Goal: Task Accomplishment & Management: Complete application form

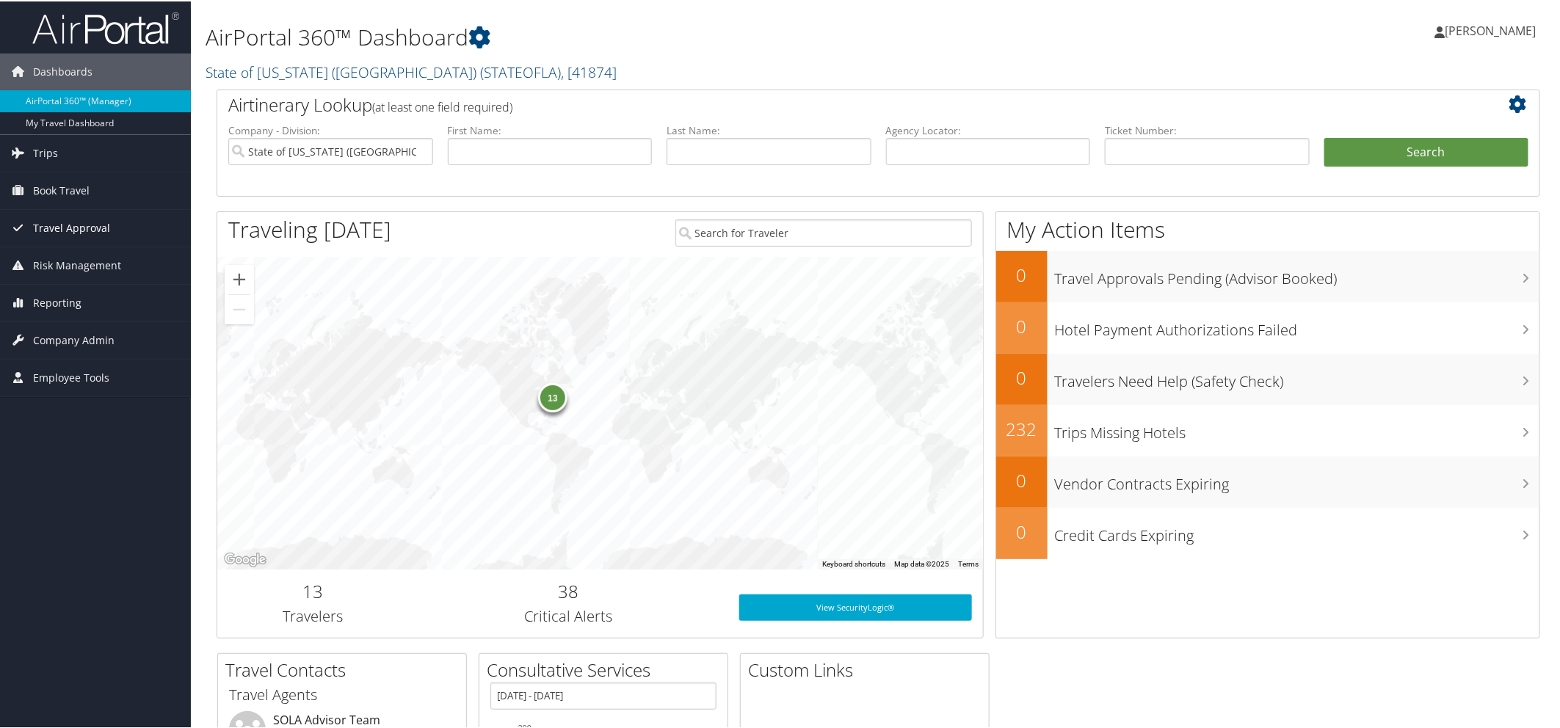
click at [90, 225] on span "Travel Approval" at bounding box center [71, 227] width 77 height 37
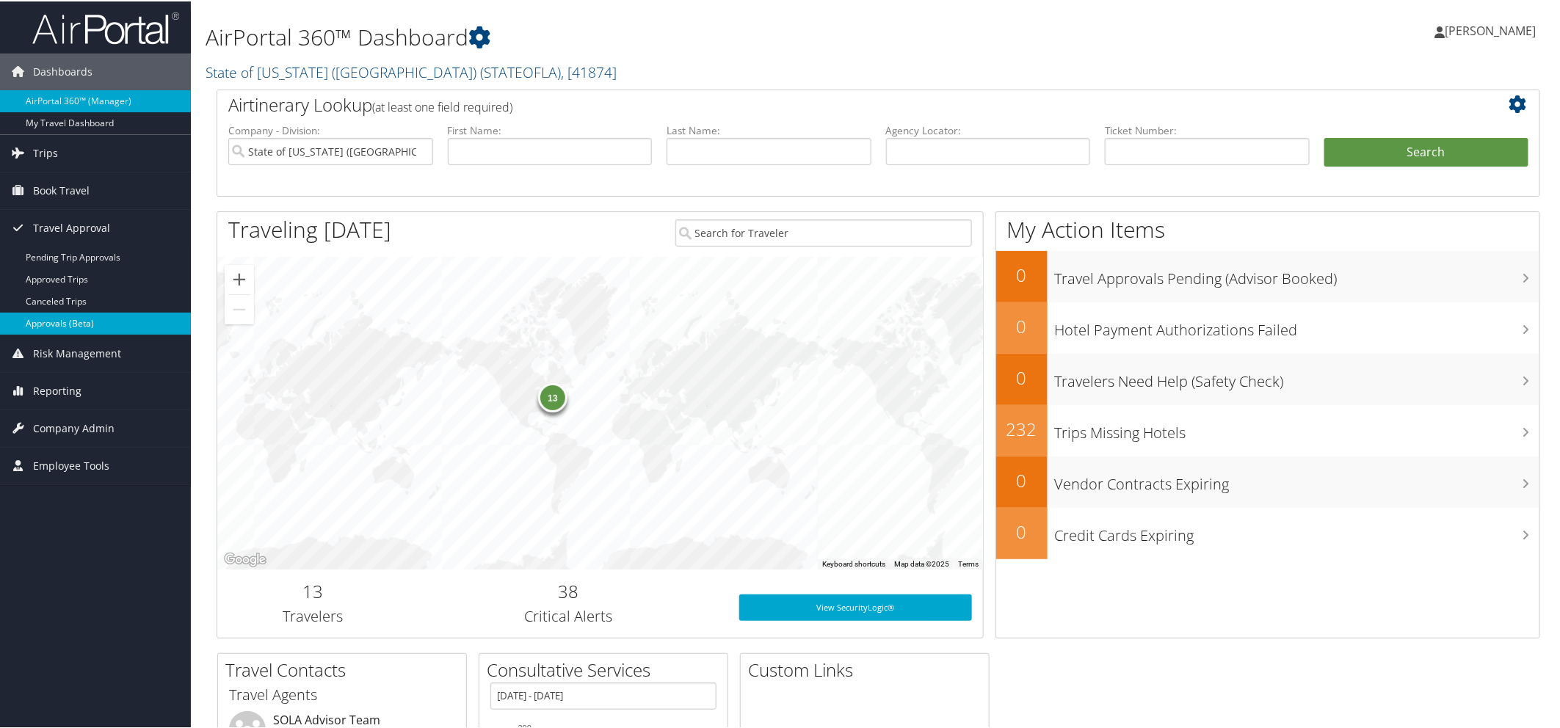
click at [79, 320] on link "Approvals (Beta)" at bounding box center [95, 322] width 191 height 22
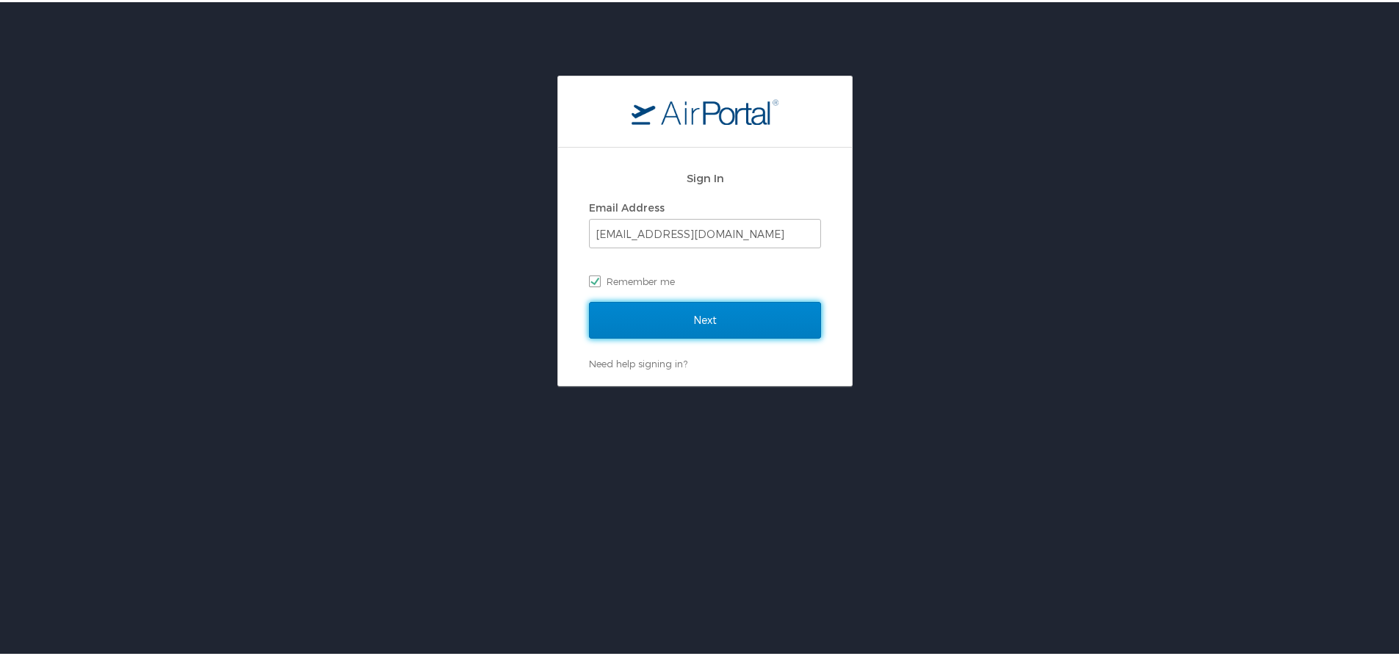
click at [651, 318] on input "Next" at bounding box center [705, 318] width 232 height 37
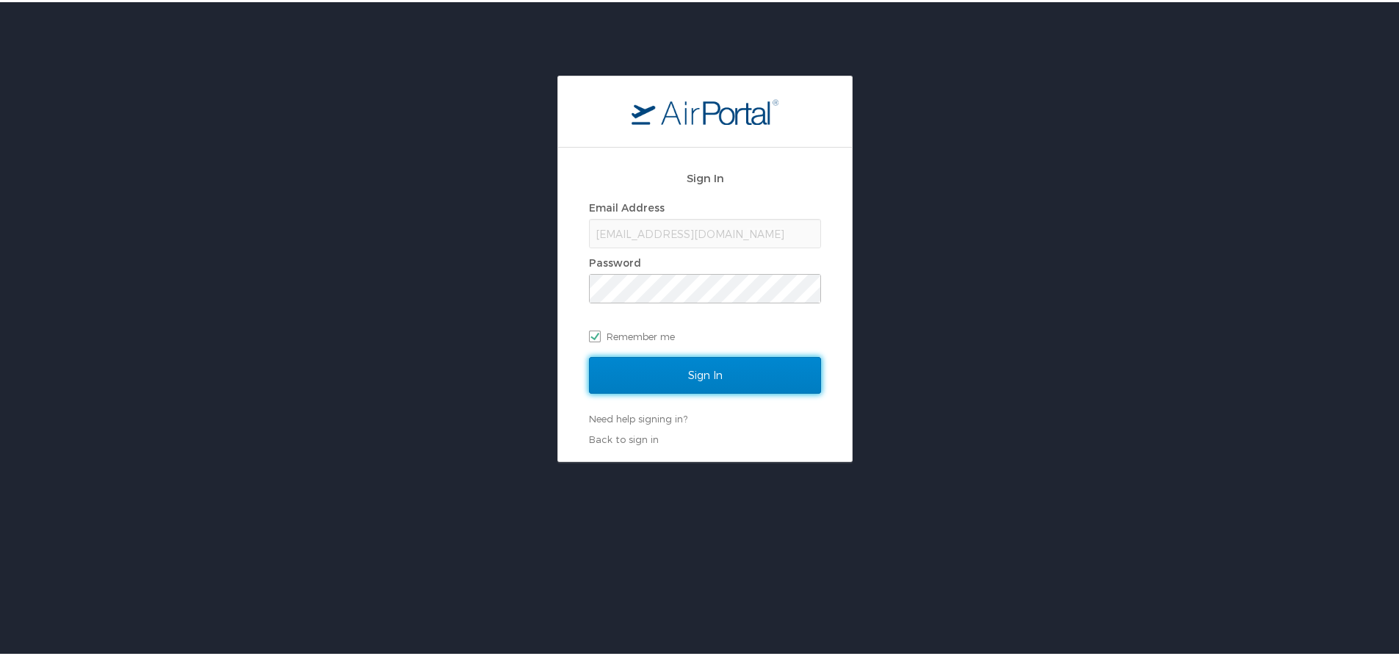
click at [639, 361] on input "Sign In" at bounding box center [705, 373] width 232 height 37
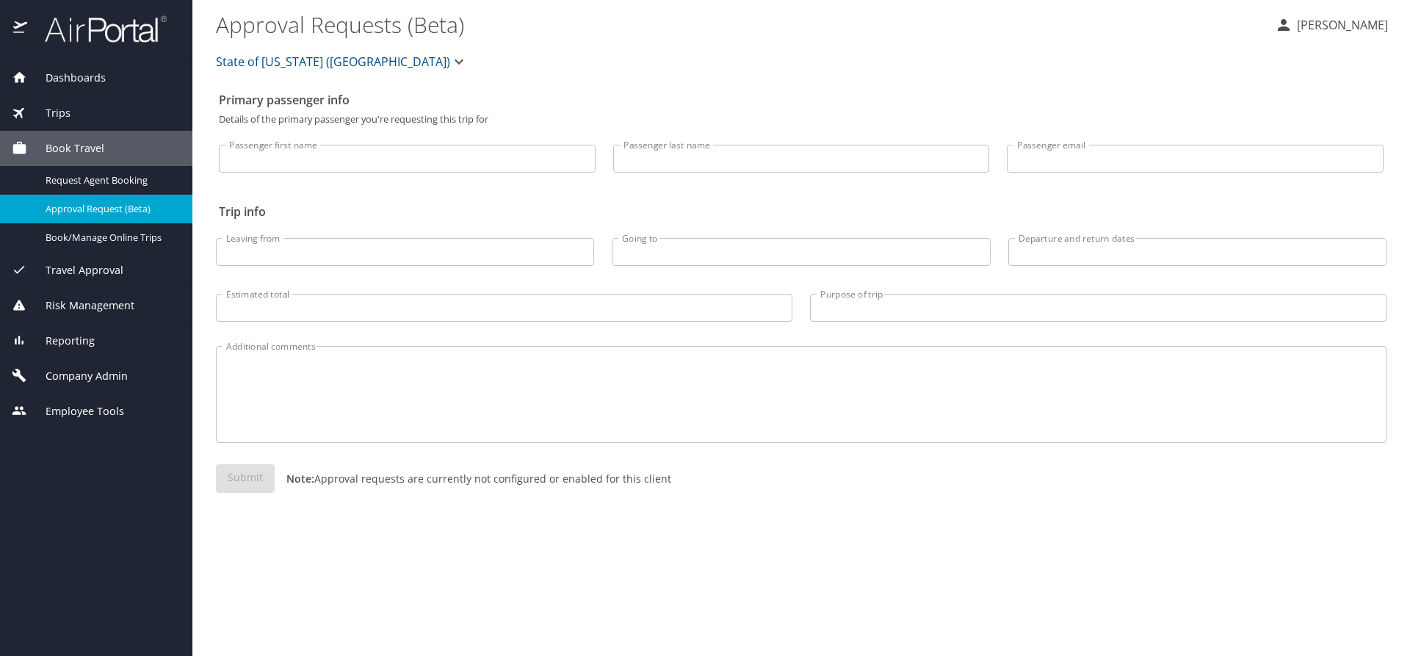
select select "US"
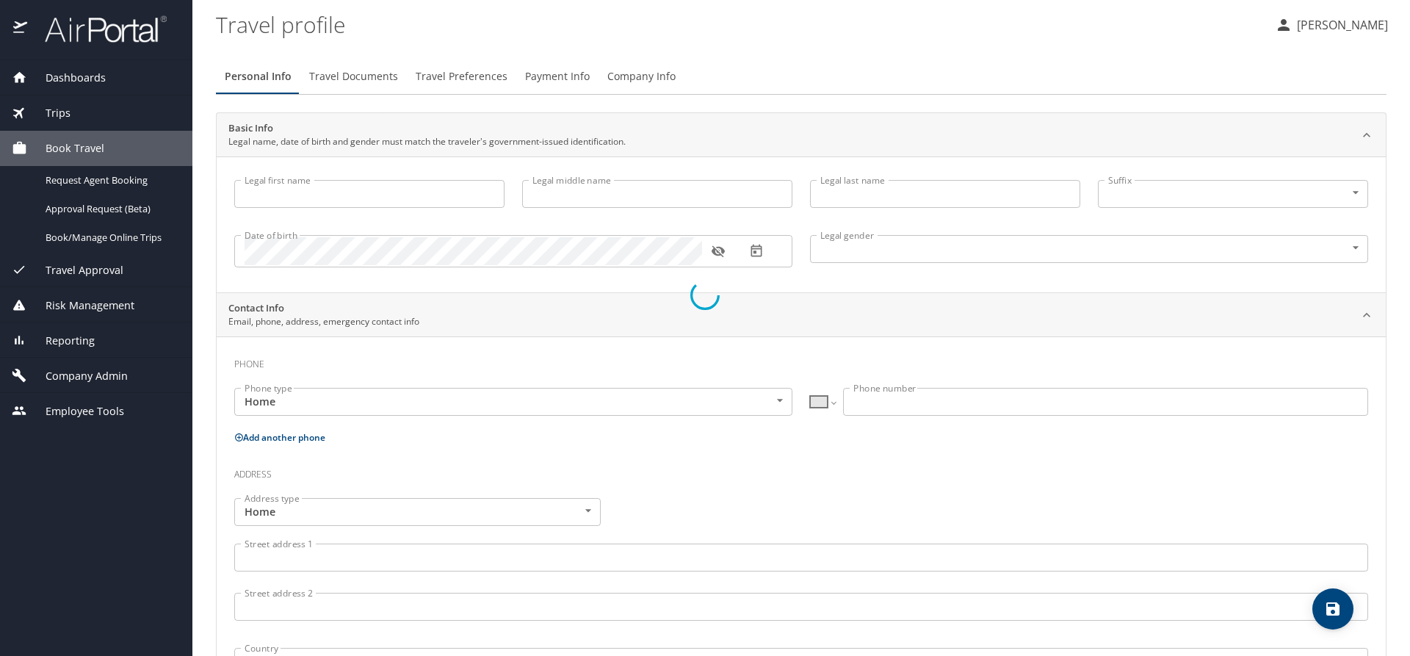
type input "GILLIAN"
type input "V"
type input "[PERSON_NAME]"
type input "[DEMOGRAPHIC_DATA]"
select select "US"
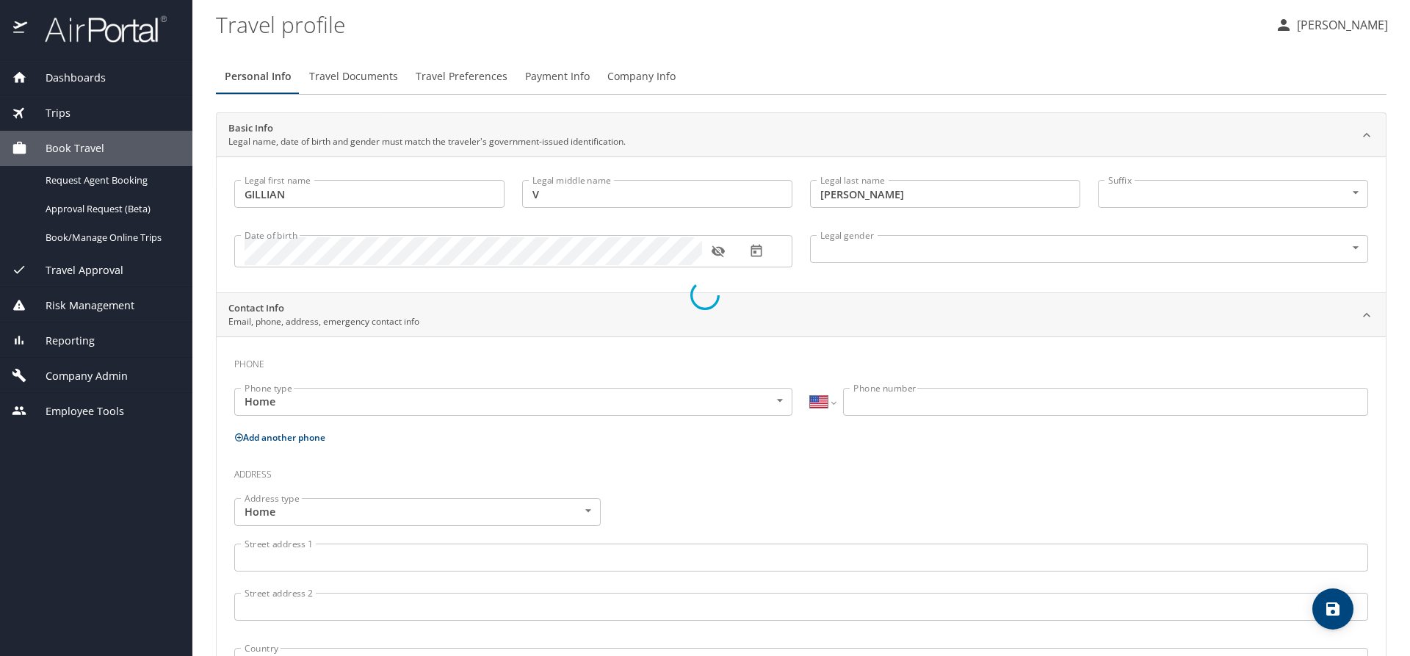
select select "US"
